Goal: Task Accomplishment & Management: Use online tool/utility

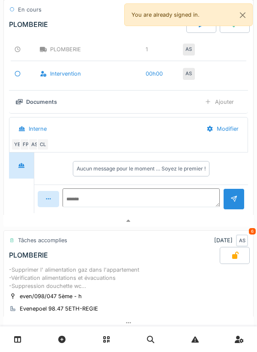
click at [204, 228] on div at bounding box center [128, 221] width 250 height 12
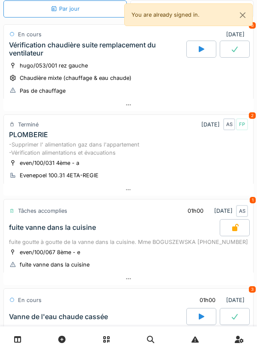
scroll to position [38, 0]
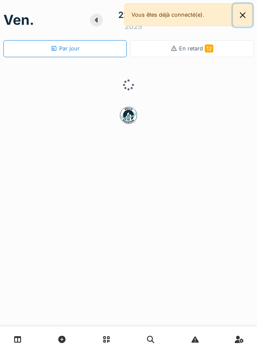
click at [248, 14] on button "Close" at bounding box center [242, 15] width 19 height 23
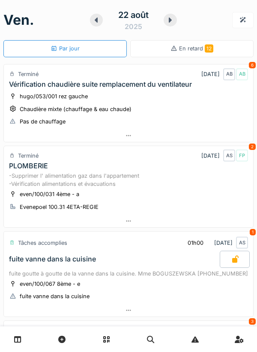
click at [248, 17] on div at bounding box center [242, 20] width 21 height 16
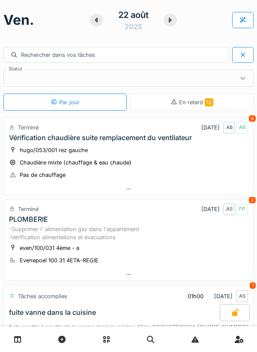
click at [233, 24] on div at bounding box center [242, 20] width 21 height 16
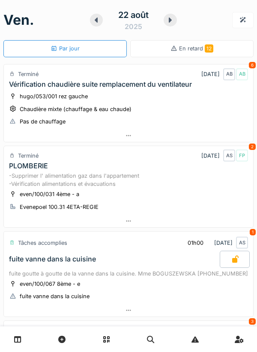
click at [125, 301] on div "even/100/067 8ème - e fuite vanne dans la cuisine" at bounding box center [128, 290] width 239 height 21
